Goal: Information Seeking & Learning: Learn about a topic

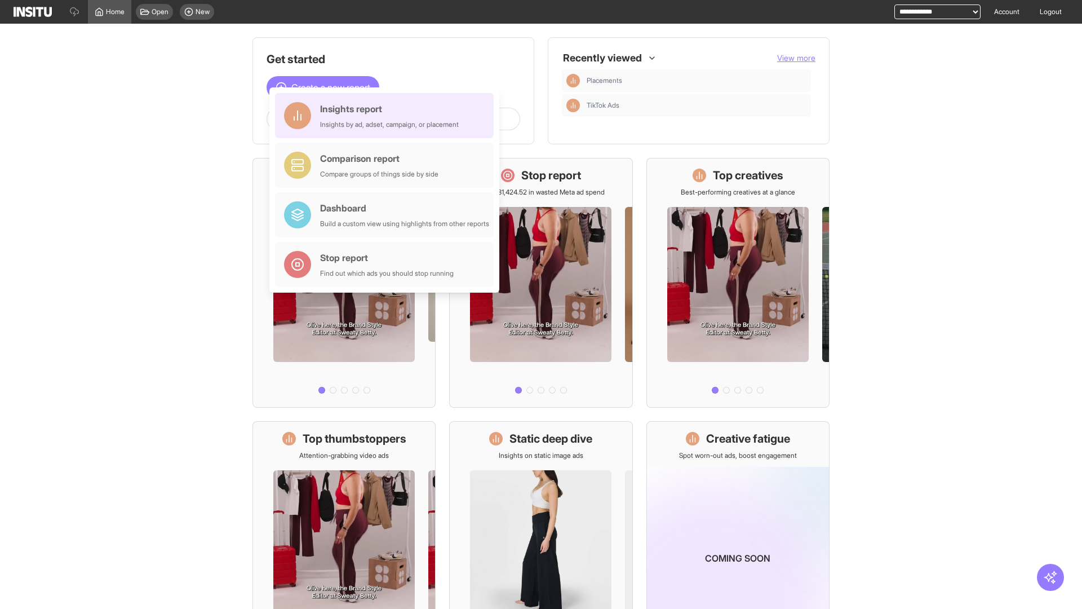
click at [387, 116] on div "Insights report Insights by ad, adset, campaign, or placement" at bounding box center [389, 115] width 139 height 27
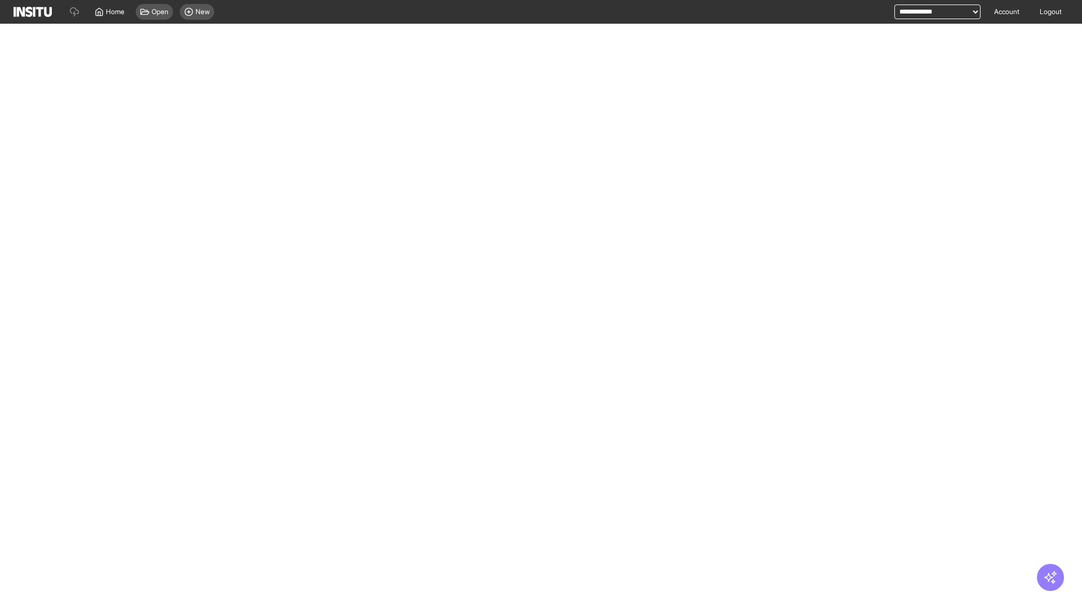
select select "**"
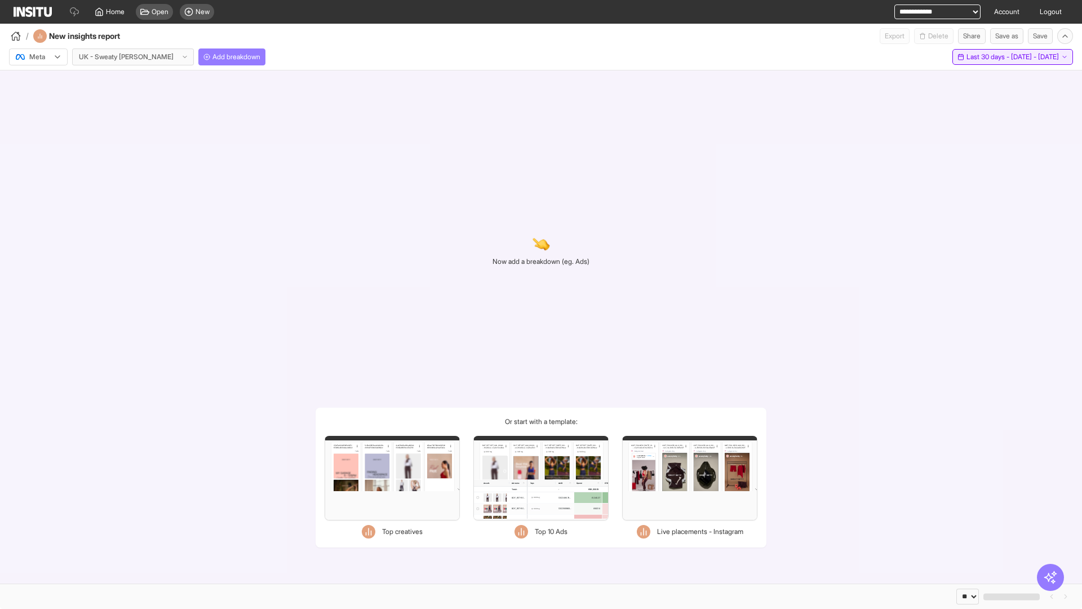
click at [990, 57] on span "Last 30 days - [DATE] - [DATE]" at bounding box center [1013, 56] width 92 height 9
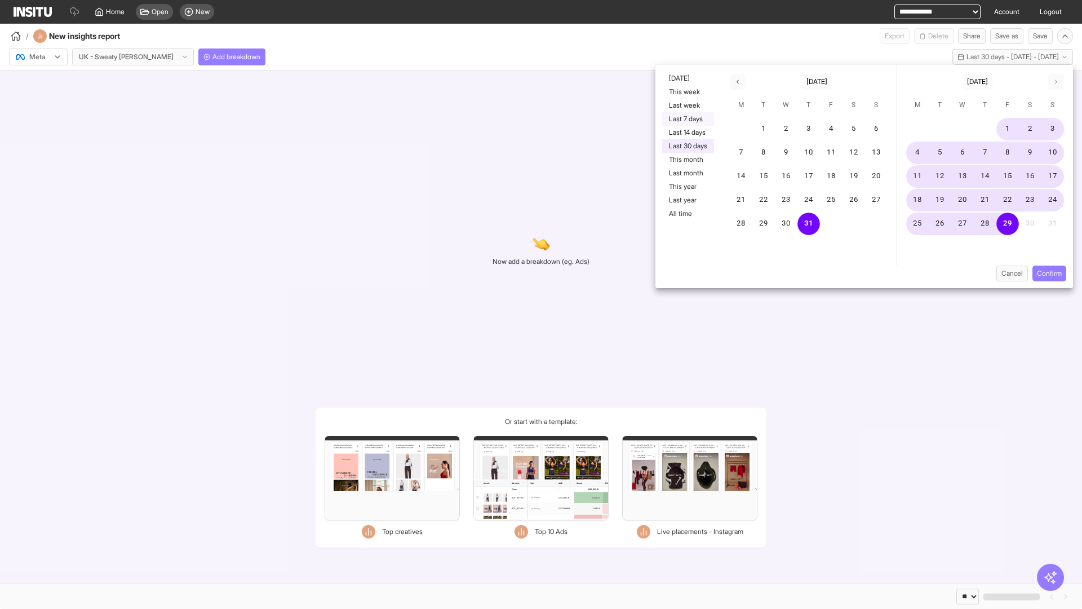
click at [687, 119] on button "Last 7 days" at bounding box center [688, 119] width 52 height 14
